Goal: Transaction & Acquisition: Purchase product/service

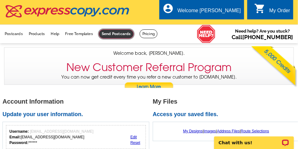
click at [119, 35] on link at bounding box center [116, 33] width 35 height 9
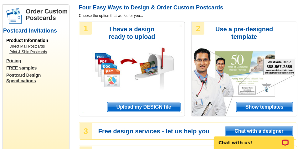
scroll to position [78, 0]
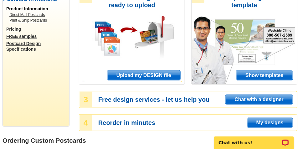
click at [261, 77] on span "Show templates" at bounding box center [264, 75] width 56 height 9
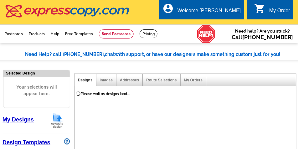
select select "971"
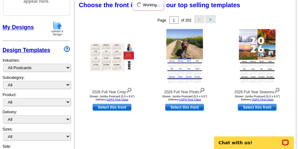
scroll to position [94, 0]
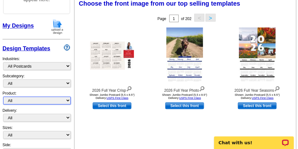
click at [24, 100] on select "All Postcards Letters and flyers Business Cards Door Hangers Greeting Cards" at bounding box center [37, 101] width 68 height 8
select select "1"
click at [3, 97] on select "All Postcards Letters and flyers Business Cards Door Hangers Greeting Cards" at bounding box center [37, 101] width 68 height 8
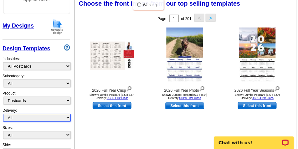
click at [43, 118] on select "All First Class Mail Shipped to Me EDDM Save 66% on Postage" at bounding box center [37, 118] width 68 height 8
select select "1"
click at [3, 114] on select "All First Class Mail Shipped to Me EDDM Save 66% on Postage" at bounding box center [37, 118] width 68 height 8
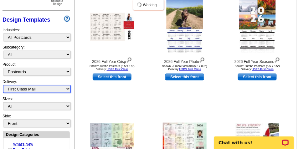
scroll to position [125, 0]
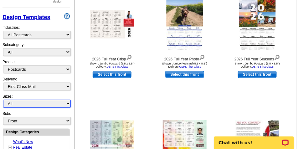
click at [32, 103] on select "All Jumbo Postcard (5.5" x 8.5") Regular Postcard (4.25" x 5.6") Panoramic Post…" at bounding box center [37, 104] width 68 height 8
select select "2"
click at [3, 100] on select "All Jumbo Postcard (5.5" x 8.5") Regular Postcard (4.25" x 5.6") Panoramic Post…" at bounding box center [37, 104] width 68 height 8
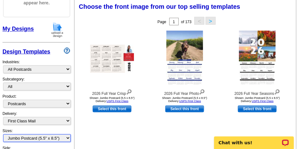
scroll to position [90, 0]
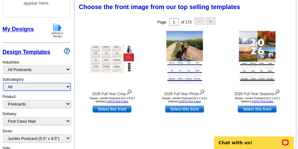
click at [42, 88] on select "All" at bounding box center [37, 87] width 68 height 8
click at [49, 77] on div "Industries: What's New Real Estate Mortgage Insurance HVAC Dental Solar EDDM - …" at bounding box center [37, 66] width 68 height 20
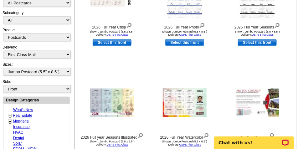
scroll to position [168, 0]
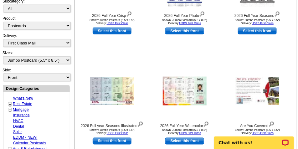
click at [25, 104] on link "Real Estate" at bounding box center [22, 104] width 19 height 4
select select "785"
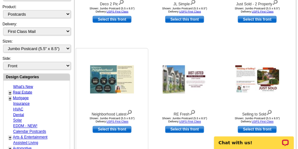
scroll to position [184, 0]
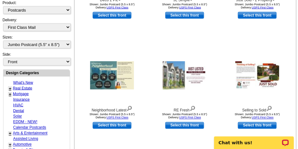
click at [25, 89] on link "Real Estate" at bounding box center [22, 88] width 19 height 4
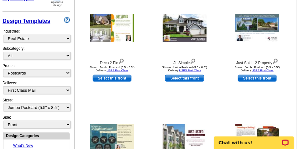
scroll to position [122, 0]
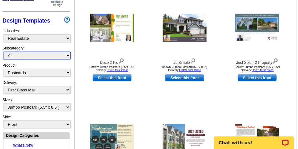
click at [43, 58] on select "All RE/MAX® Referrals Keller Williams® Berkshire Hathaway Home Services Century…" at bounding box center [37, 56] width 68 height 8
select select "793"
click at [3, 52] on select "All RE/MAX® Referrals Keller Williams® Berkshire Hathaway Home Services Century…" at bounding box center [37, 56] width 68 height 8
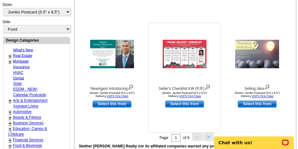
scroll to position [164, 0]
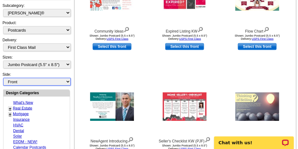
click at [44, 82] on select "Front Back" at bounding box center [37, 82] width 68 height 8
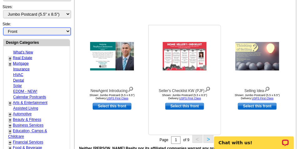
scroll to position [289, 0]
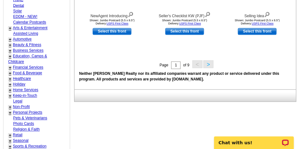
click at [210, 65] on button ">" at bounding box center [208, 64] width 10 height 8
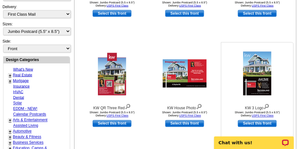
scroll to position [242, 0]
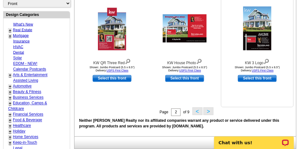
click at [262, 78] on link "Select this front" at bounding box center [257, 78] width 39 height 7
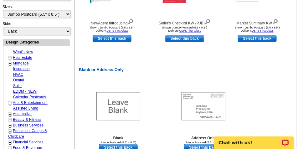
scroll to position [250, 0]
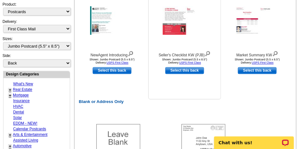
click at [206, 53] on img at bounding box center [207, 53] width 6 height 7
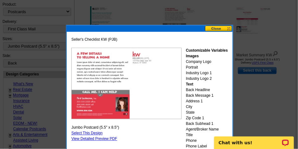
click at [223, 30] on button at bounding box center [219, 29] width 28 height 6
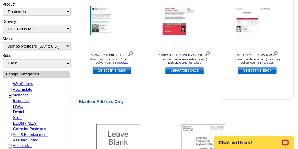
click at [257, 73] on link "Select this back" at bounding box center [257, 70] width 39 height 7
select select "front"
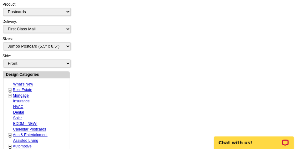
scroll to position [0, 0]
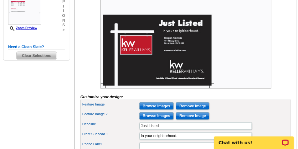
scroll to position [94, 0]
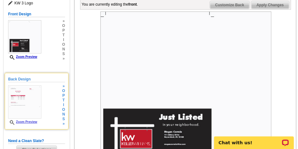
click at [24, 101] on img at bounding box center [24, 101] width 33 height 33
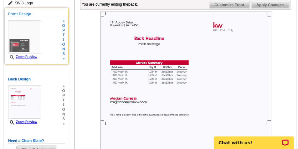
click at [29, 38] on img at bounding box center [24, 36] width 33 height 33
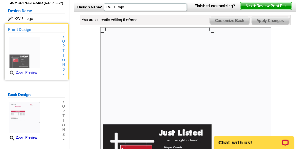
scroll to position [78, 0]
click at [63, 55] on span "i" at bounding box center [63, 55] width 3 height 5
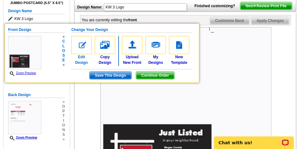
click at [81, 59] on link "Edit Design" at bounding box center [81, 50] width 20 height 29
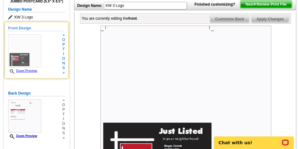
scroll to position [78, 0]
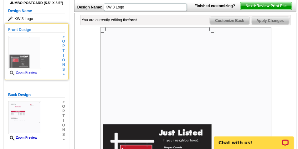
click at [63, 58] on span "i" at bounding box center [63, 55] width 3 height 5
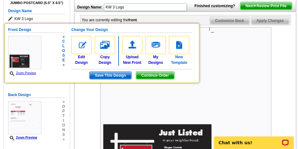
click at [184, 60] on link "New Template" at bounding box center [179, 50] width 20 height 29
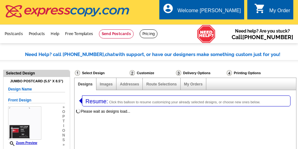
select select "1"
select select "2"
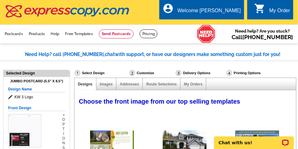
select select "785"
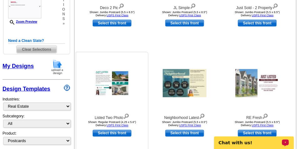
scroll to position [250, 0]
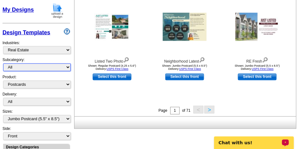
click at [33, 67] on select "All RE/MAX® Referrals [PERSON_NAME]® Berkshire Hathaway Home Services Century 2…" at bounding box center [37, 67] width 68 height 8
select select "793"
click at [3, 64] on select "All RE/MAX® Referrals [PERSON_NAME]® Berkshire Hathaway Home Services Century 2…" at bounding box center [37, 67] width 68 height 8
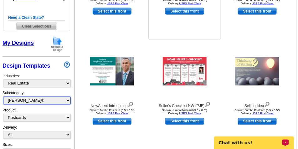
scroll to position [269, 0]
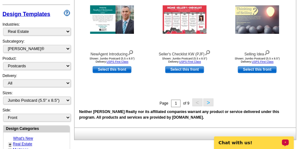
click at [208, 103] on button ">" at bounding box center [208, 102] width 10 height 8
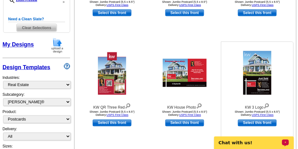
scroll to position [231, 0]
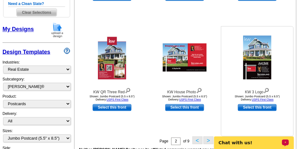
click at [259, 108] on link "Select this front" at bounding box center [257, 107] width 39 height 7
select select "back"
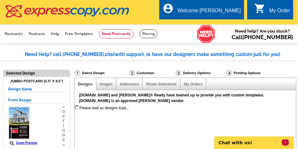
scroll to position [0, 0]
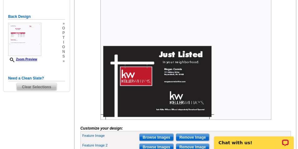
scroll to position [234, 0]
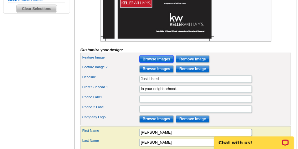
click at [162, 63] on input "Browse Images" at bounding box center [156, 59] width 34 height 8
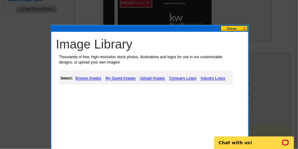
click at [162, 79] on link "Upload Images" at bounding box center [152, 79] width 28 height 8
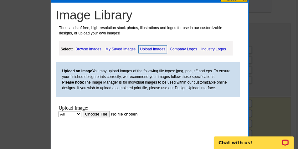
scroll to position [344, 0]
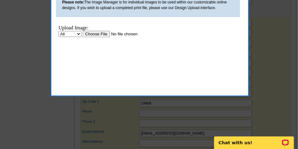
click at [98, 34] on input "file" at bounding box center [121, 33] width 79 height 7
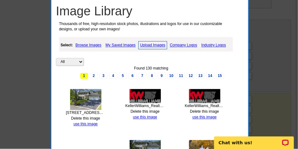
scroll to position [328, 0]
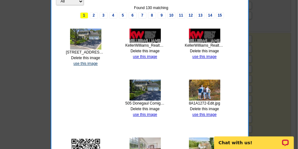
click at [88, 64] on link "use this image" at bounding box center [85, 63] width 24 height 4
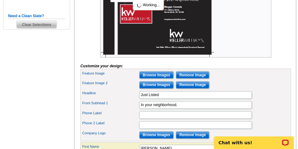
scroll to position [219, 0]
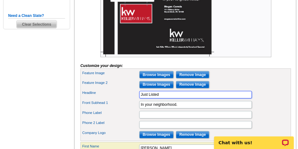
click at [164, 98] on input "Just Listed" at bounding box center [195, 95] width 113 height 8
type input "Just Sold"
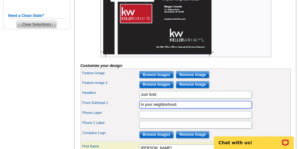
click at [187, 108] on input "In your neighborhood." at bounding box center [195, 105] width 113 height 8
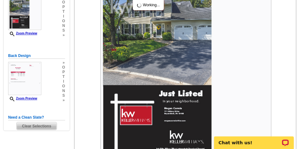
scroll to position [78, 0]
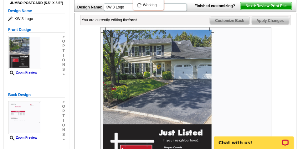
click at [194, 93] on img at bounding box center [185, 112] width 171 height 171
click at [162, 81] on img at bounding box center [185, 112] width 171 height 171
click at [178, 83] on img at bounding box center [185, 112] width 171 height 171
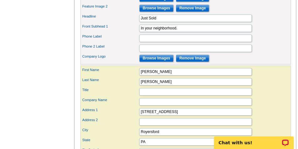
scroll to position [297, 0]
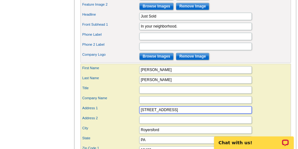
drag, startPoint x: 151, startPoint y: 121, endPoint x: 140, endPoint y: 121, distance: 10.9
click at [140, 114] on input "[STREET_ADDRESS]" at bounding box center [195, 110] width 113 height 8
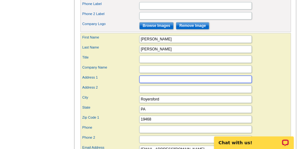
scroll to position [328, 0]
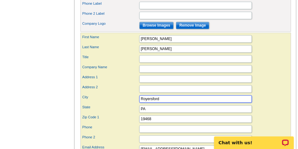
drag, startPoint x: 153, startPoint y: 113, endPoint x: 127, endPoint y: 116, distance: 26.5
click at [127, 116] on div "First Name [PERSON_NAME] Last Name [PERSON_NAME] Title City" at bounding box center [185, 110] width 210 height 154
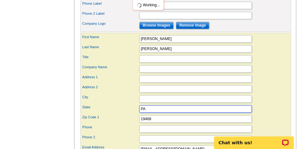
drag, startPoint x: 142, startPoint y: 121, endPoint x: 138, endPoint y: 121, distance: 4.1
click at [138, 114] on div "State [GEOGRAPHIC_DATA]" at bounding box center [186, 109] width 208 height 10
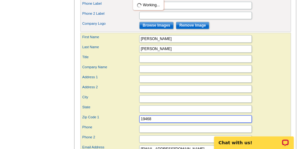
drag, startPoint x: 156, startPoint y: 130, endPoint x: 118, endPoint y: 131, distance: 38.5
click at [118, 124] on div "Zip Code 1 19468" at bounding box center [186, 119] width 208 height 10
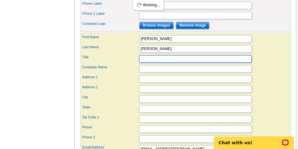
click at [151, 63] on input "Title" at bounding box center [195, 59] width 113 height 8
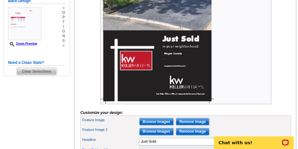
scroll to position [266, 0]
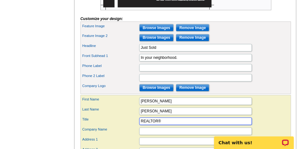
type input "REALTOR®"
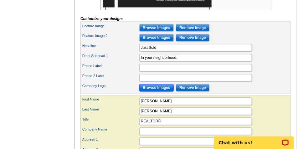
click at [160, 92] on input "Browse Images" at bounding box center [156, 88] width 34 height 8
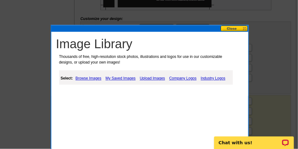
click at [129, 79] on link "My Saved Images" at bounding box center [120, 79] width 33 height 8
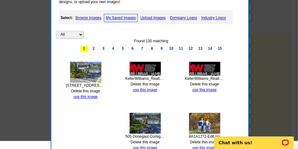
scroll to position [328, 0]
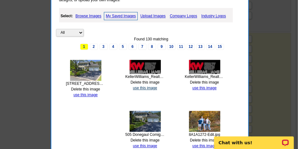
click at [153, 89] on link "use this image" at bounding box center [145, 88] width 24 height 4
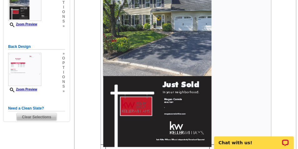
scroll to position [78, 0]
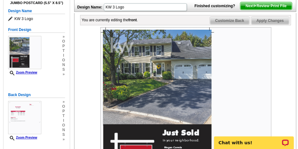
click at [124, 59] on img at bounding box center [185, 112] width 171 height 171
